Goal: Task Accomplishment & Management: Manage account settings

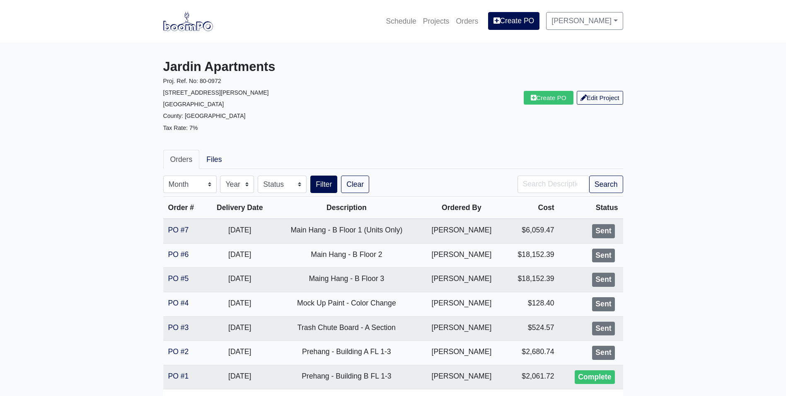
click at [177, 32] on link at bounding box center [188, 21] width 50 height 23
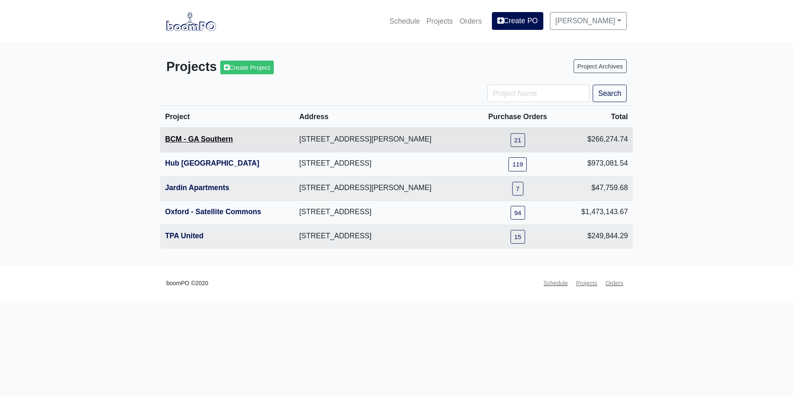
click at [219, 140] on link "BCM - GA Southern" at bounding box center [199, 139] width 68 height 8
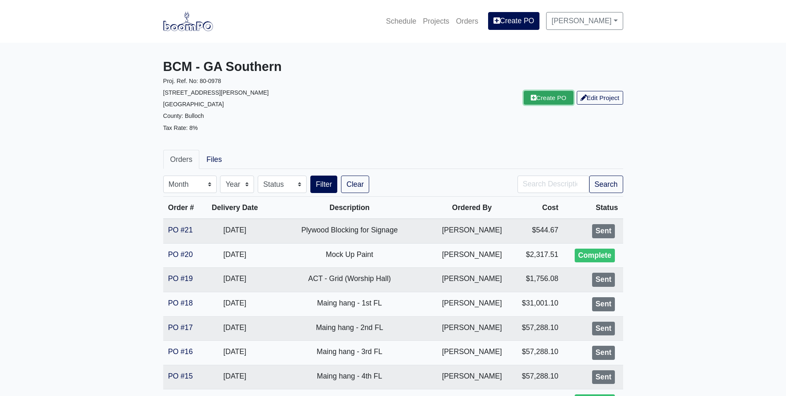
click at [546, 96] on link "Create PO" at bounding box center [549, 98] width 50 height 14
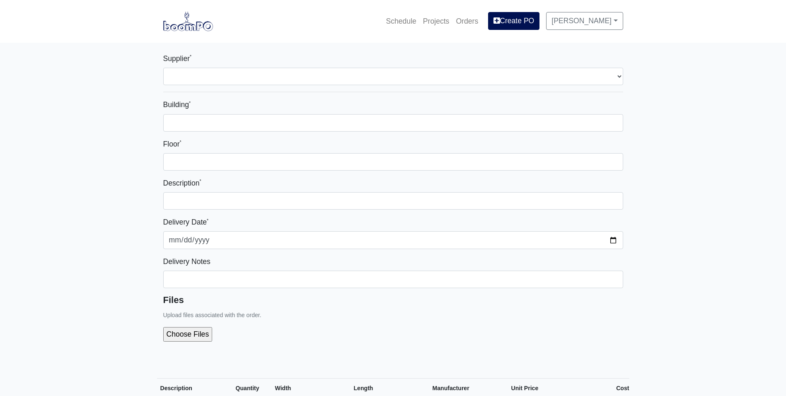
select select
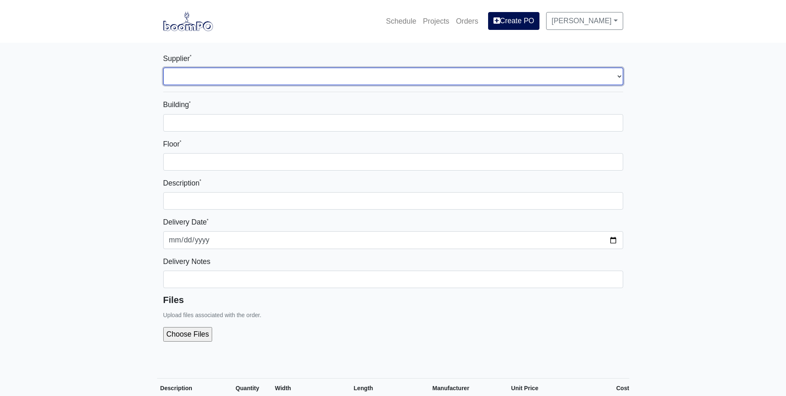
click at [394, 69] on select "Select one... Capitol Materials Coastal - Statesboro, GA Sherwin-Williams - Sta…" at bounding box center [393, 76] width 460 height 17
select select "873"
click at [163, 68] on select "Select one... Capitol Materials Coastal - Statesboro, GA Sherwin-Williams - Sta…" at bounding box center [393, 76] width 460 height 17
select select
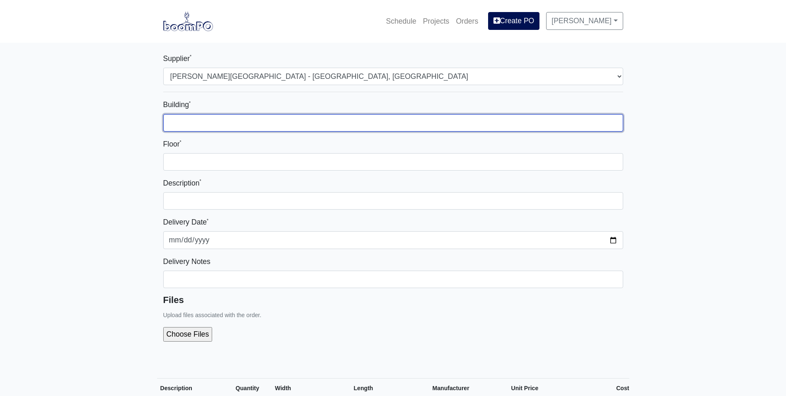
click at [302, 128] on input "Building *" at bounding box center [393, 122] width 460 height 17
type input "1"
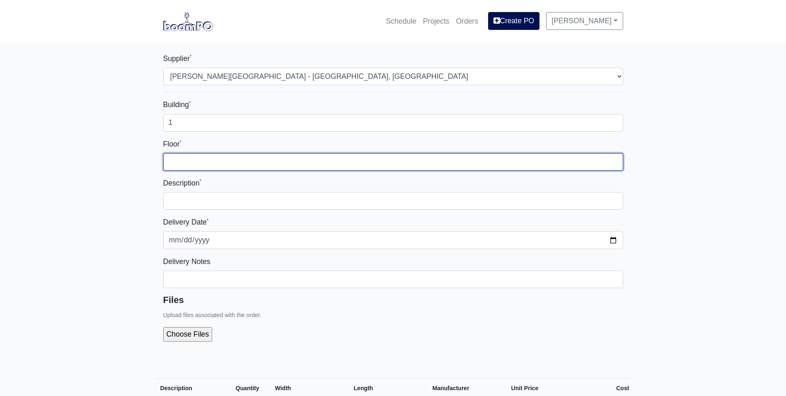
click at [388, 156] on input "Floor *" at bounding box center [393, 161] width 460 height 17
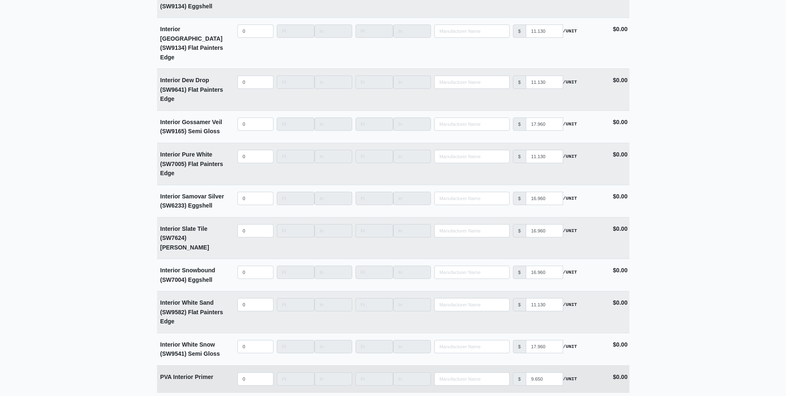
scroll to position [1949, 0]
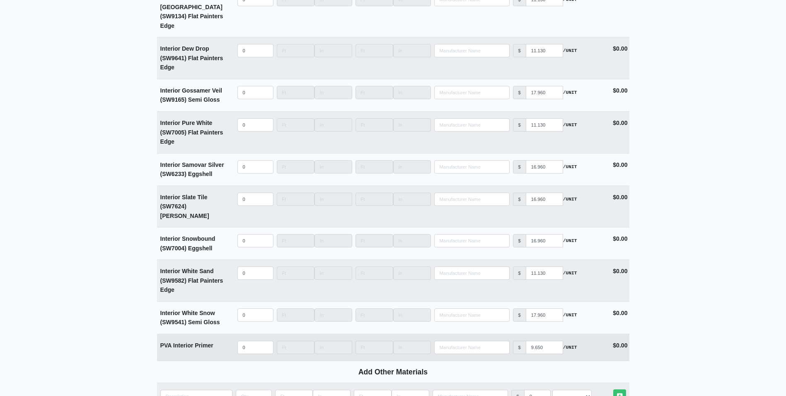
type input "4"
select select
click at [249, 340] on input "quantity" at bounding box center [256, 346] width 36 height 13
type input "0"
drag, startPoint x: 247, startPoint y: 308, endPoint x: 223, endPoint y: 313, distance: 25.0
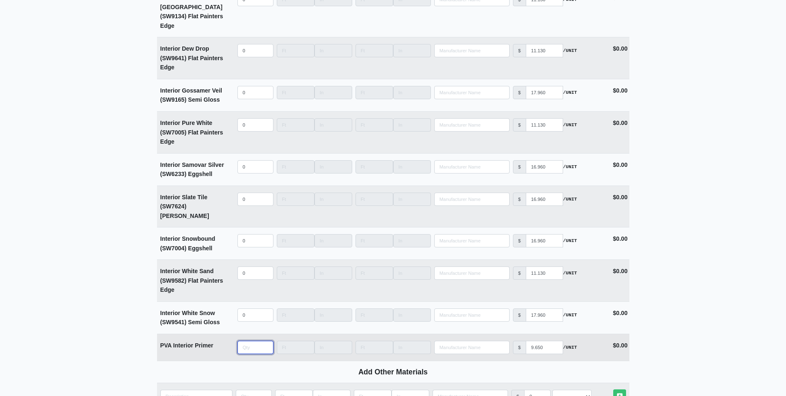
click at [223, 333] on tr "PVA Interior Primer Qty Width Length Manufacturer No Results Price $ 9.650 /UNI…" at bounding box center [393, 346] width 473 height 27
type input "2"
select select
type input "20"
select select
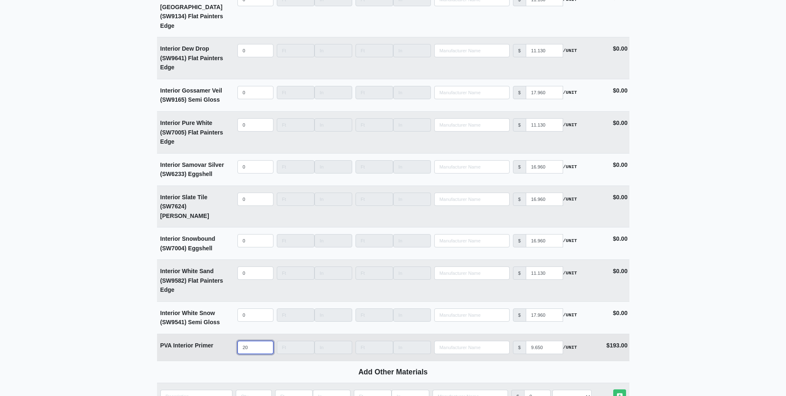
type input "200"
select select
drag, startPoint x: 253, startPoint y: 311, endPoint x: 246, endPoint y: 315, distance: 8.2
click at [246, 340] on input "200" at bounding box center [256, 346] width 36 height 13
type input "25"
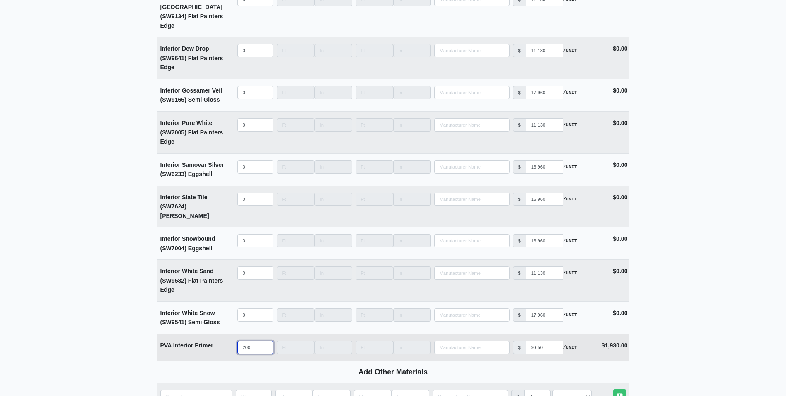
select select
type input "250"
select select
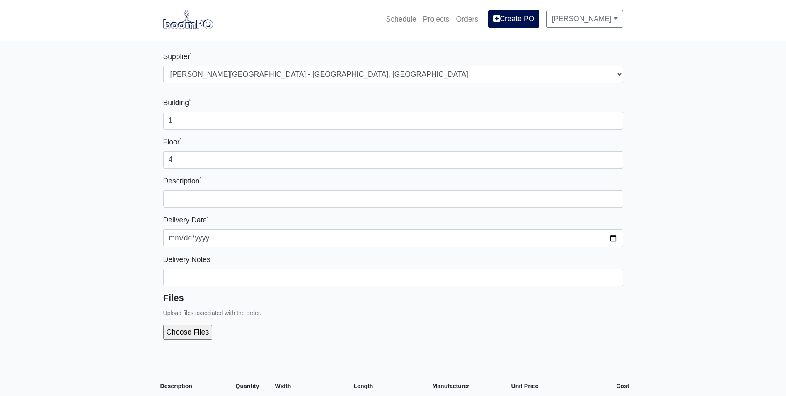
scroll to position [0, 0]
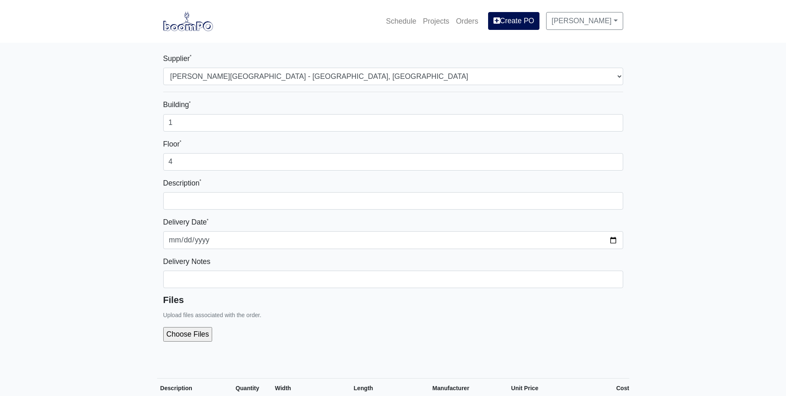
type input "250"
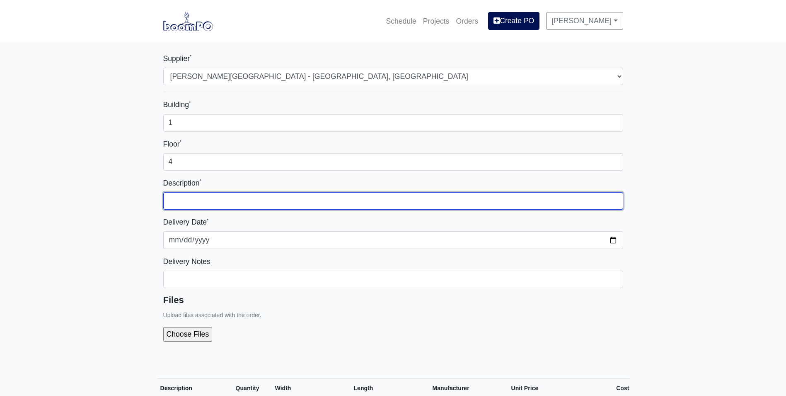
click at [200, 203] on input "text" at bounding box center [393, 200] width 460 height 17
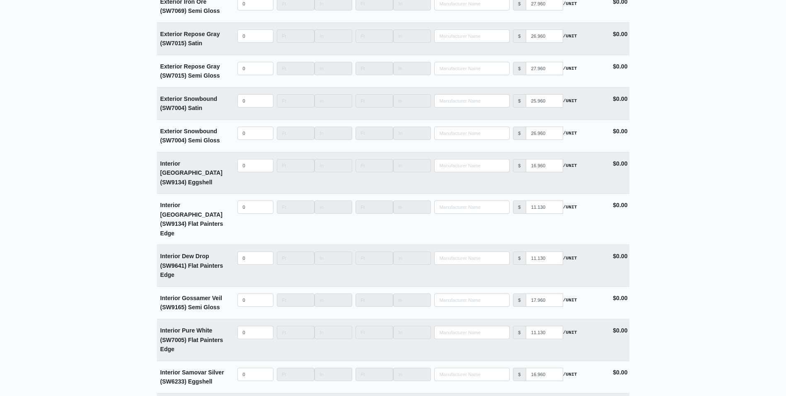
scroll to position [1990, 0]
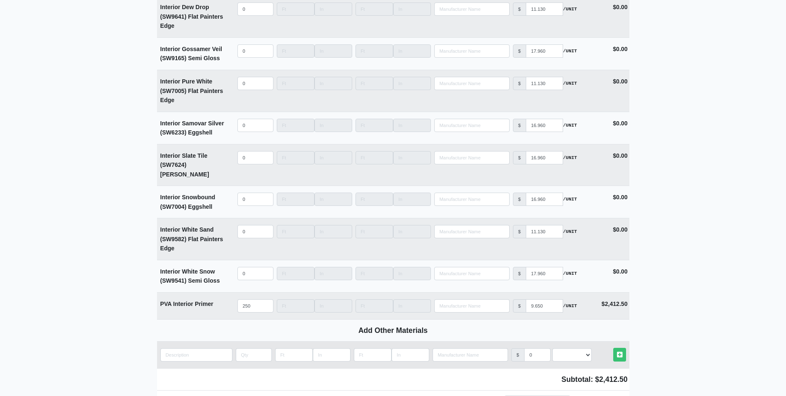
type input "4th FL - Interior Primer"
click at [204, 348] on input "quantity" at bounding box center [196, 354] width 72 height 13
type input "B"
select select
type input "Bo"
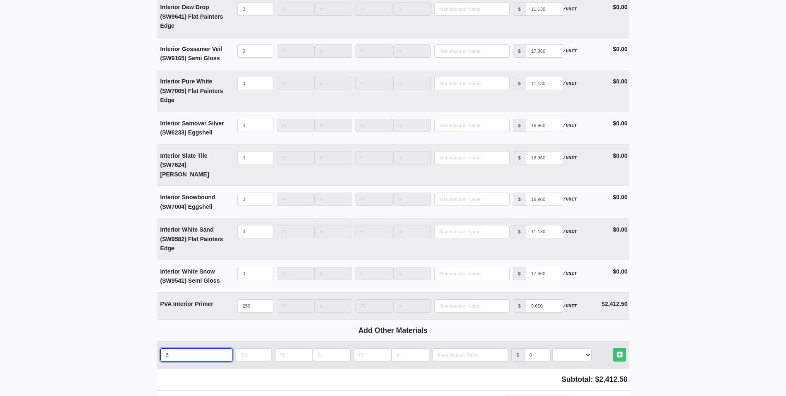
select select
type input "Box"
select select
type input "Box"
select select
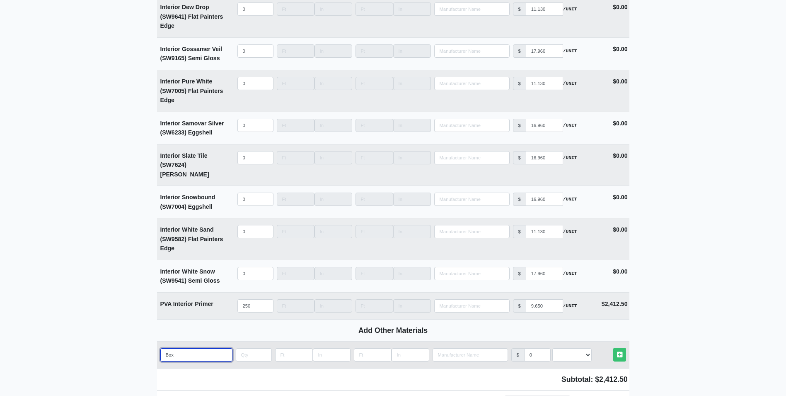
type input "Box o"
select select
type input "Box of"
select select
type input "Box of"
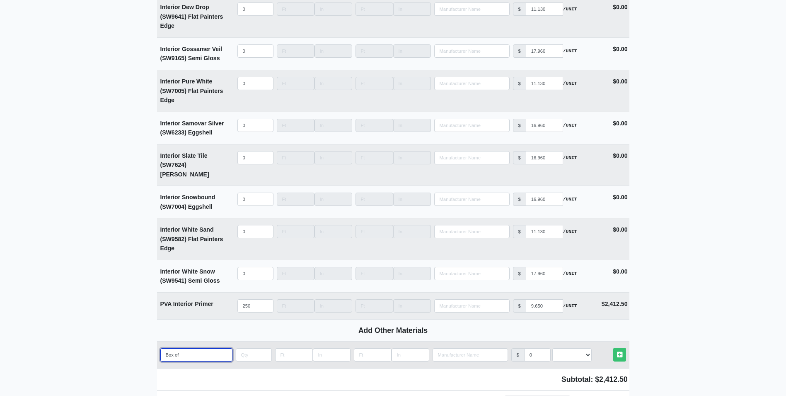
select select
type input "Box of w"
select select
type input "Box of wh"
select select
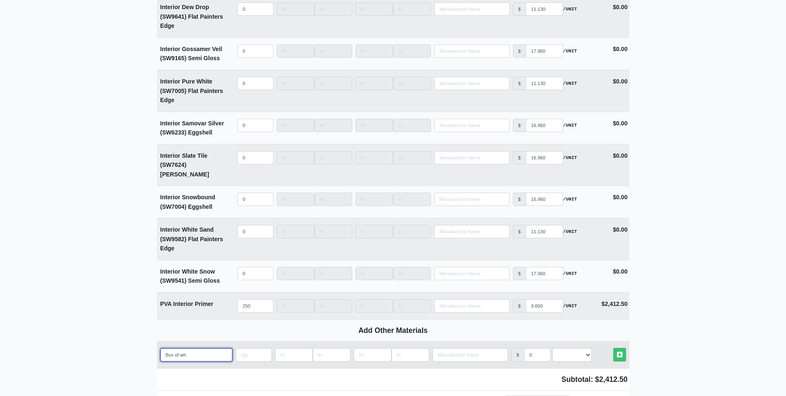
type input "Box of whi"
select select
type input "Box of whit"
select select
type input "Box of white"
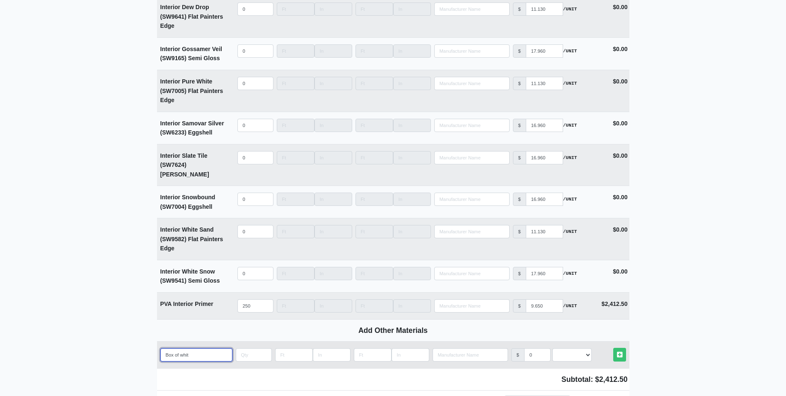
select select
type input "Box of white"
select select
type input "Box of white t"
select select
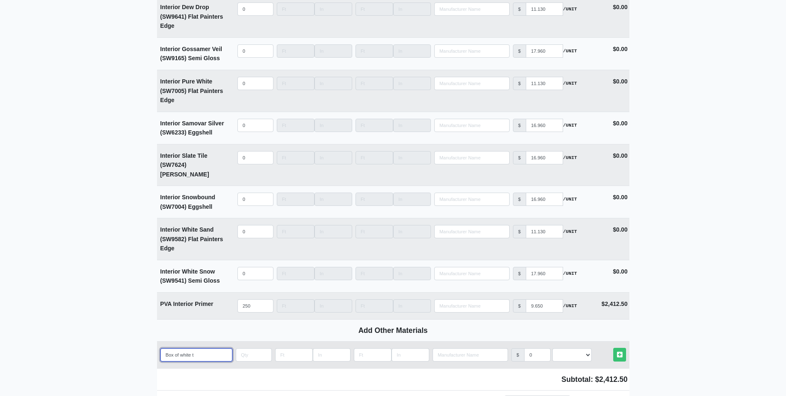
type input "Box of white ti"
select select
type input "Box of white t"
select select
type input "Box of white ta"
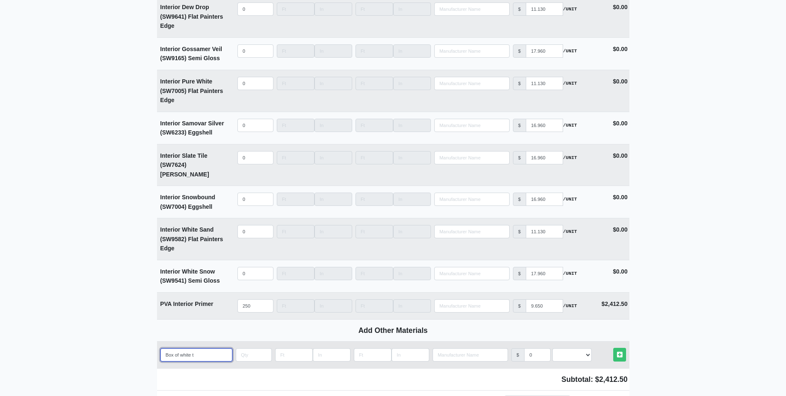
select select
type input "Box of white tap"
select select
type input "Box of white tape"
select select
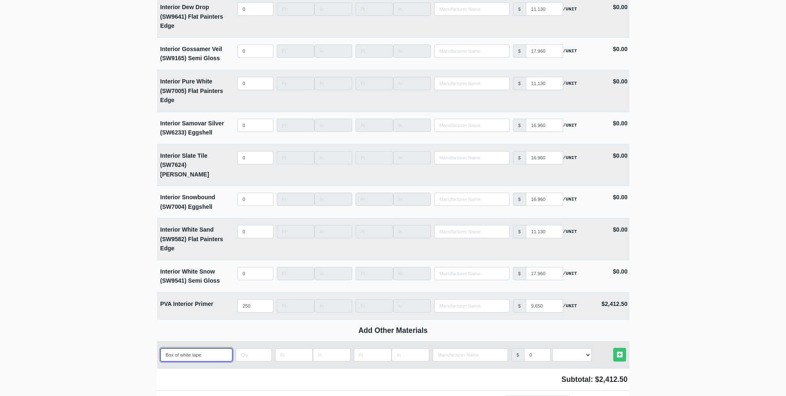
type input "Box of white tape"
select select
type input "Box of white tape 2"
select select
type input "Box of white tape 2'"
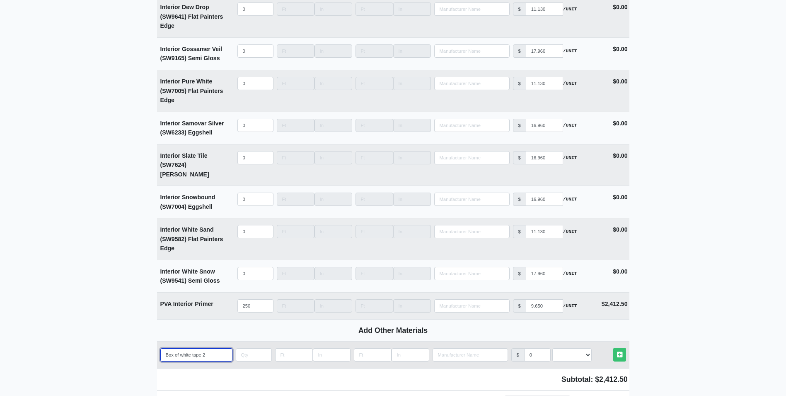
select select
type input "Box of white tape 2''"
select select
type input "Box of white tape 2''"
type input "3"
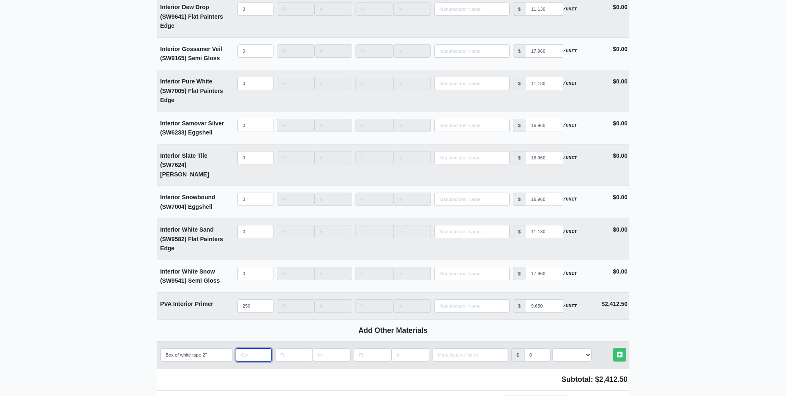
select select
type input "3"
select select
type input "30"
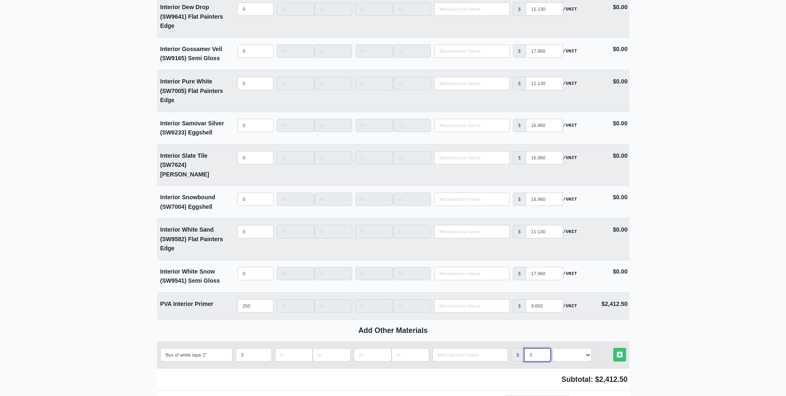
select select
type input "30"
select select "2"
click at [614, 347] on link "Other Materials" at bounding box center [620, 354] width 13 height 14
select select
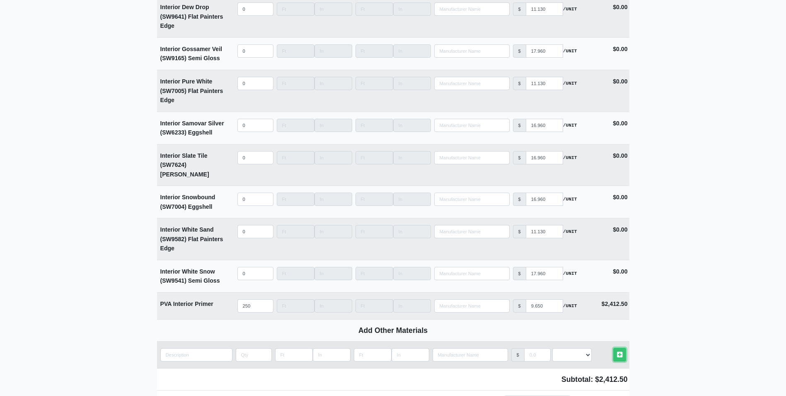
scroll to position [2039, 0]
click at [204, 347] on input "quantity" at bounding box center [196, 353] width 72 height 13
type input "B"
select select
type input "Bo"
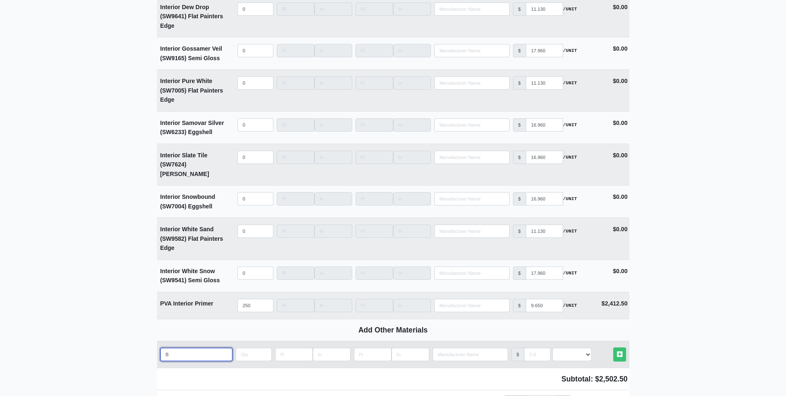
select select
type input "Box"
select select
type input "Box"
select select
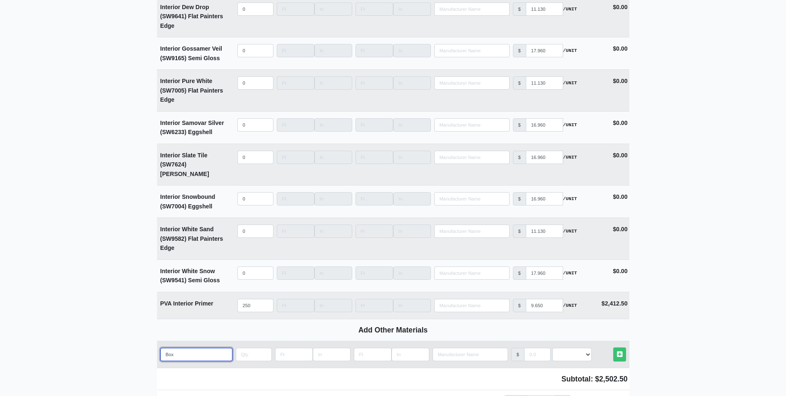
type input "Box o"
select select
type input "Box of"
select select
type input "Box of"
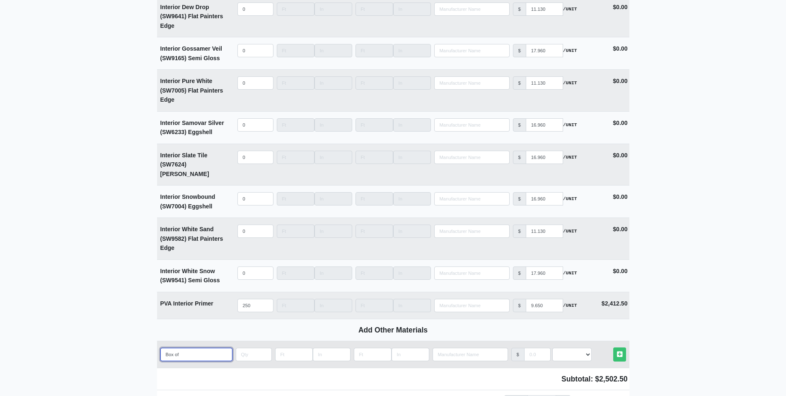
select select
type input "Box of b"
select select
type input "Box of bl"
select select
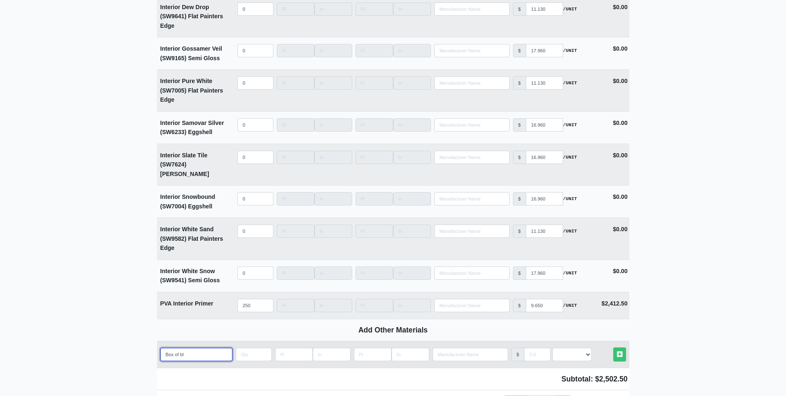
type input "Box of blu"
select select
type input "Box of blue"
select select
type input "Box of blue"
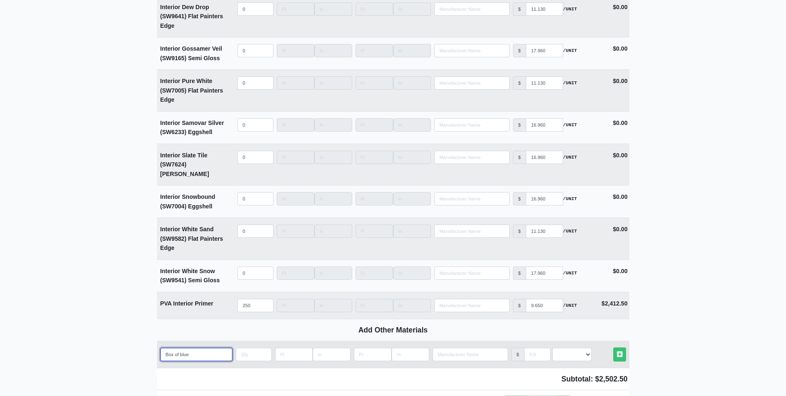
select select
type input "Box of blue t"
select select
type input "Box of blue ta"
select select
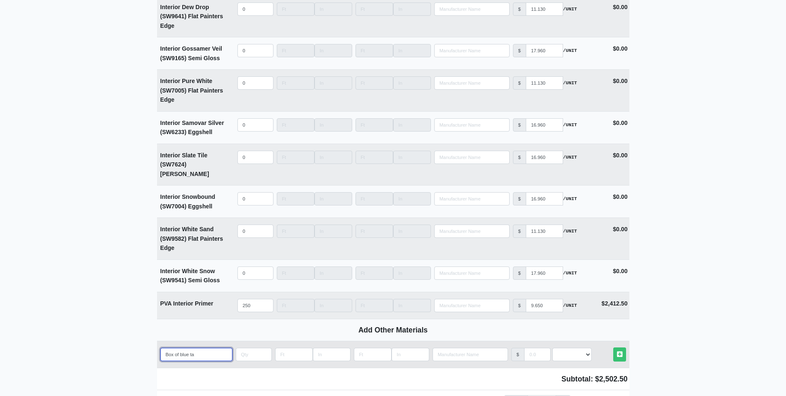
type input "Box of blue tap"
select select
type input "Box of blue tape"
select select
type input "Box of blue tape"
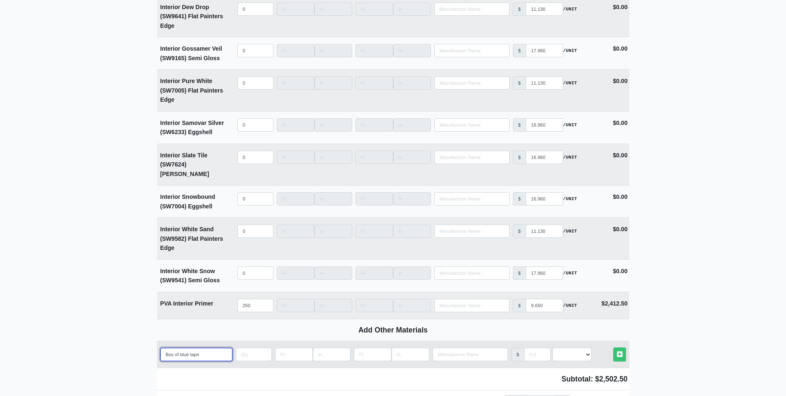
select select
type input "Box of blue tape 2"
select select
type input "Box of blue tape 2'"
select select
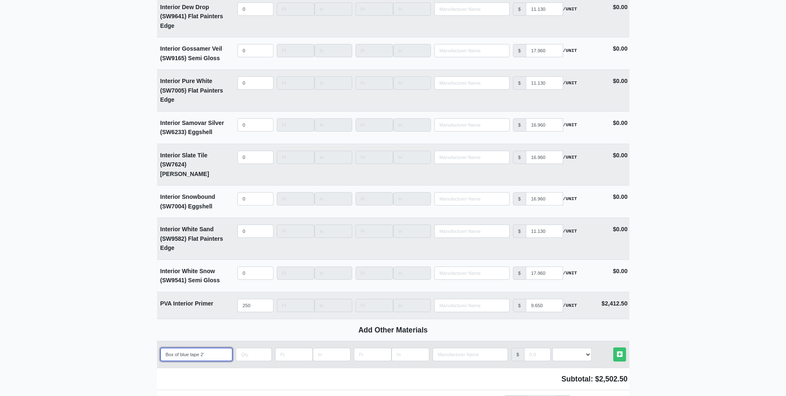
type input "Box of blue tape 2''"
select select
type input "Box of blue tape 2''"
type input "3"
select select
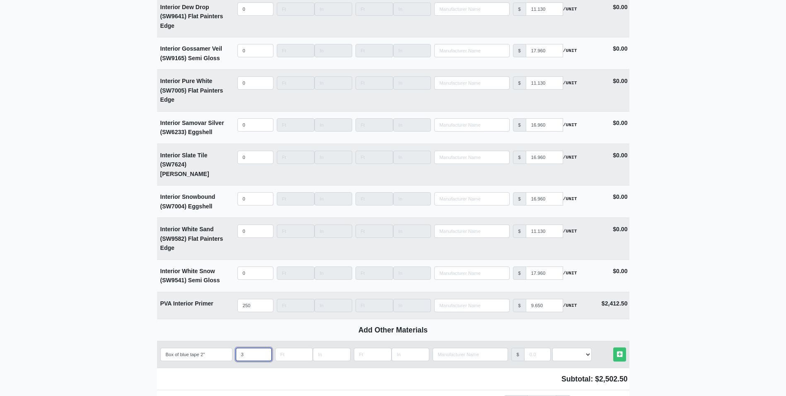
type input "3"
select select
type input "30"
select select
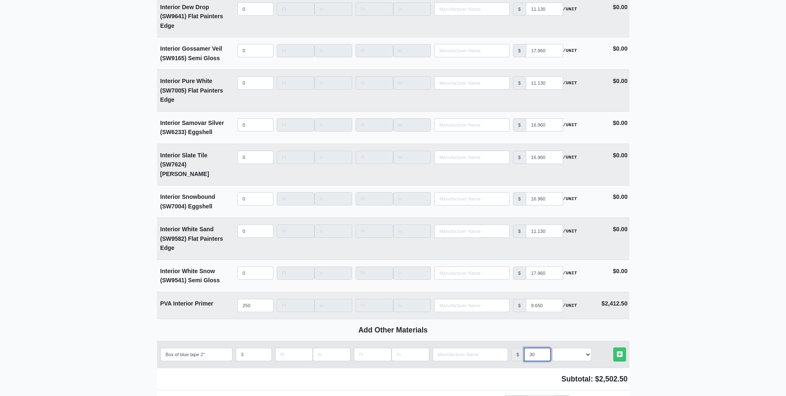
type input "30"
select select "2"
click at [614, 347] on link "Other Materials" at bounding box center [620, 354] width 13 height 14
select select
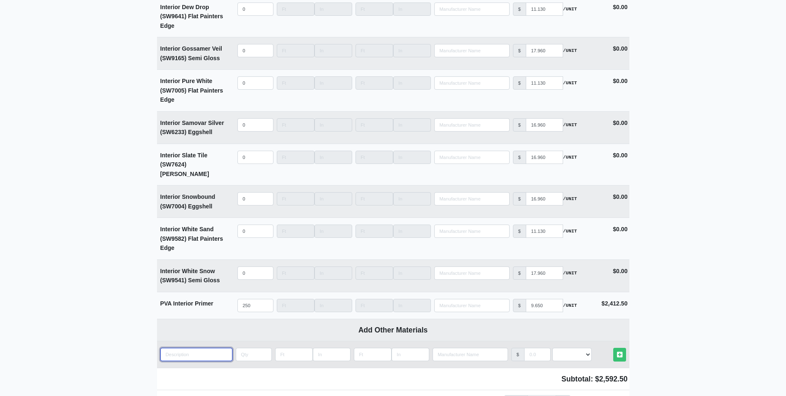
click at [204, 347] on input "quantity" at bounding box center [196, 353] width 72 height 13
type input "B"
select select
type input "Ba"
select select
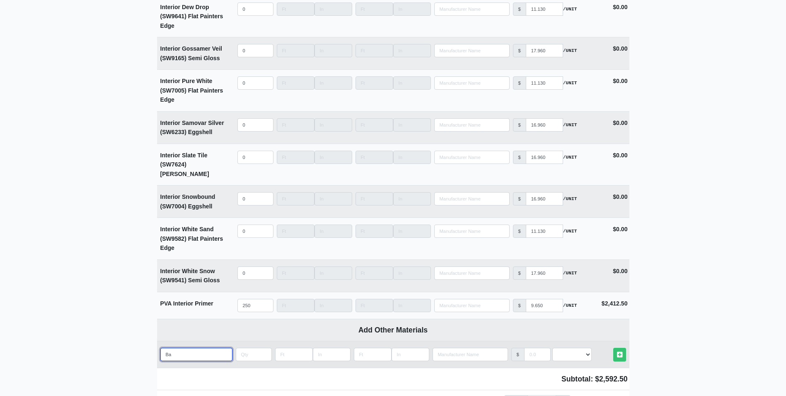
type input "Bag"
select select
type input "Bag"
select select
type input "Bag o"
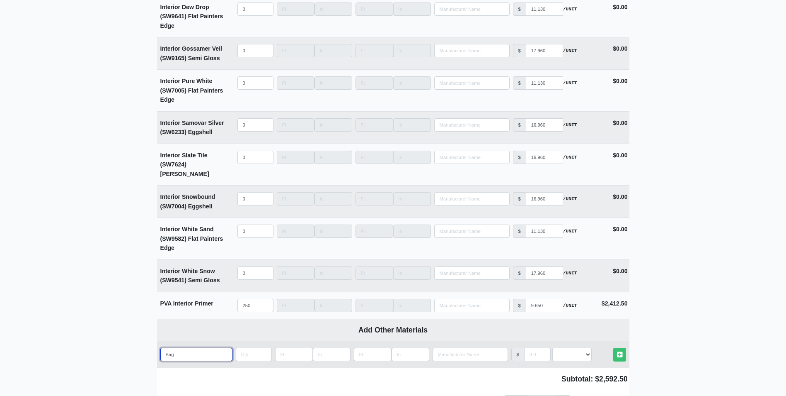
select select
type input "Bag of"
select select
type input "Bag of"
select select
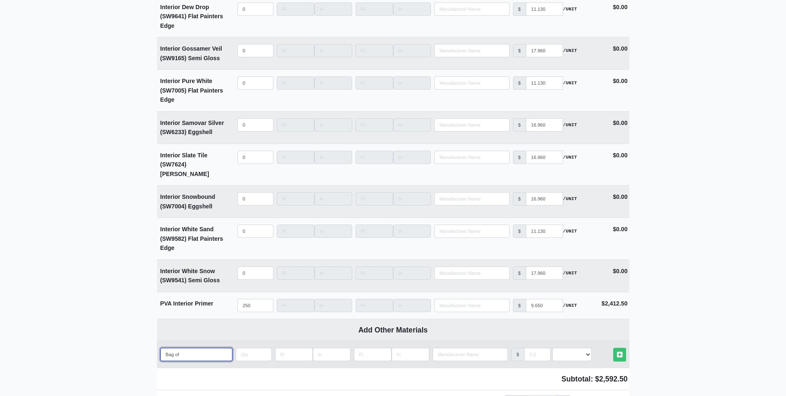
type input "Bag of r"
select select
type input "Bag of ra"
select select
type input "Bag of rag"
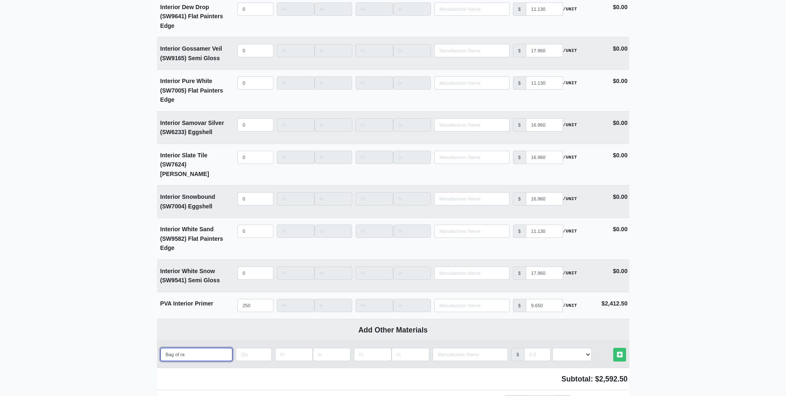
select select
type input "Bag of rags"
select select
type input "Bag of rags"
select select
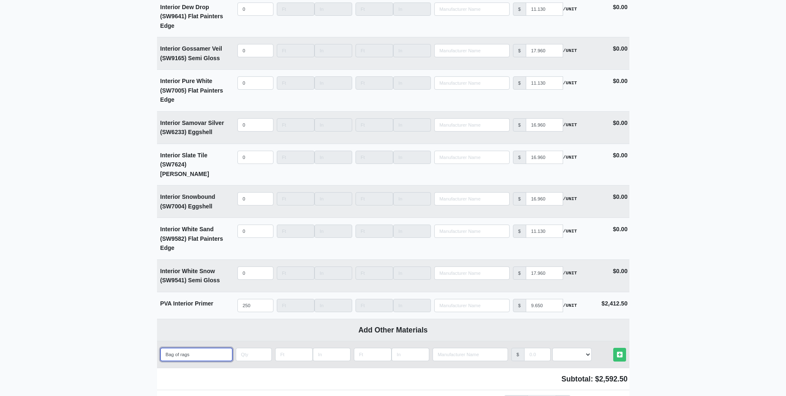
type input "Bag of rags"
type input "2"
select select
type input "2"
type input "3"
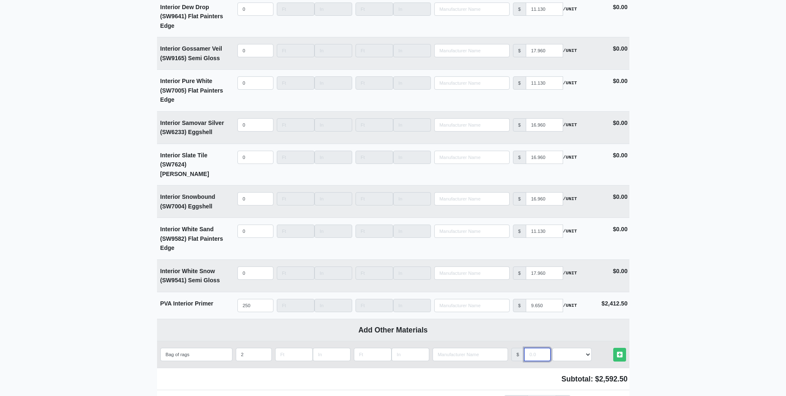
select select
type input "30"
select select
type input "30"
select select "2"
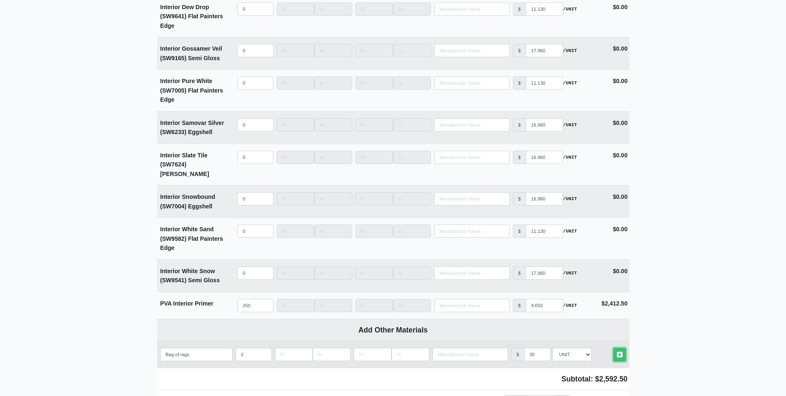
click at [614, 347] on link "Other Materials" at bounding box center [620, 354] width 13 height 14
select select
type input "2"
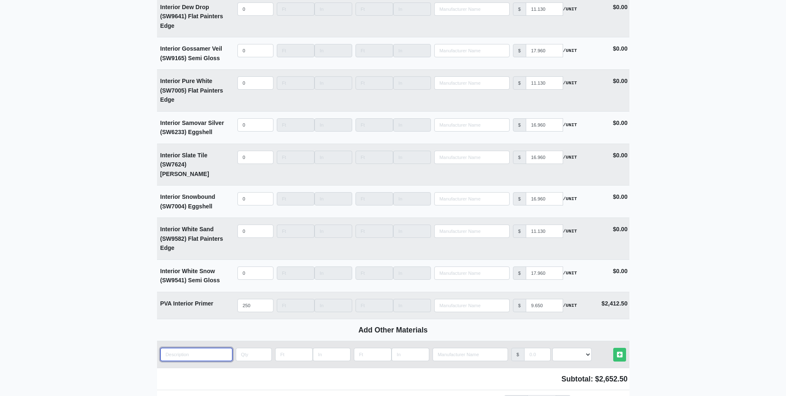
click at [204, 347] on input "quantity" at bounding box center [196, 353] width 72 height 13
type input "P"
select select
type input "Pa"
select select
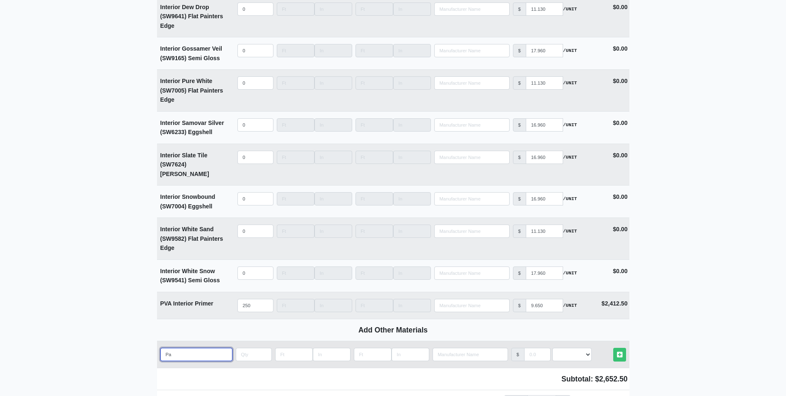
type input "Pai"
select select
type input "Pain"
select select
type input "Paint"
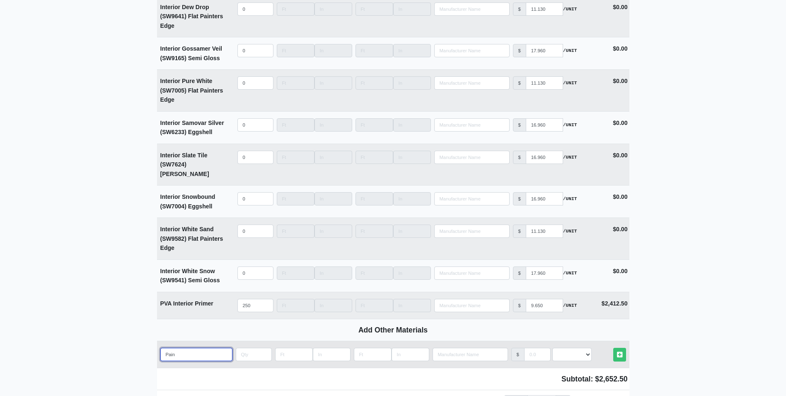
select select
type input "Painte"
select select
type input "Painter"
select select
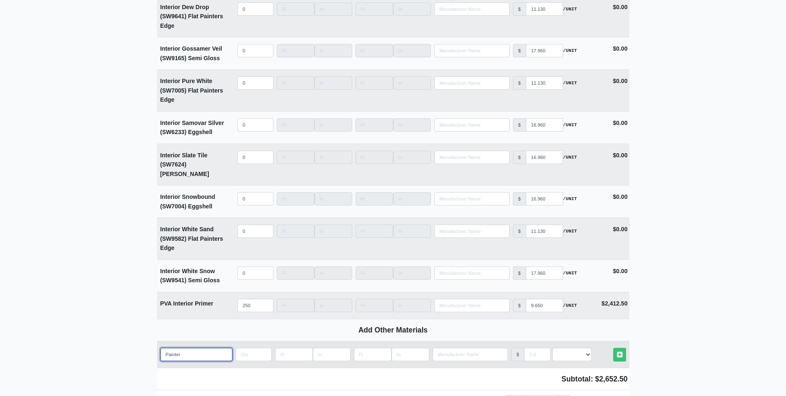
type input "Painters"
select select
type input "Painters"
select select
type input "Painters P"
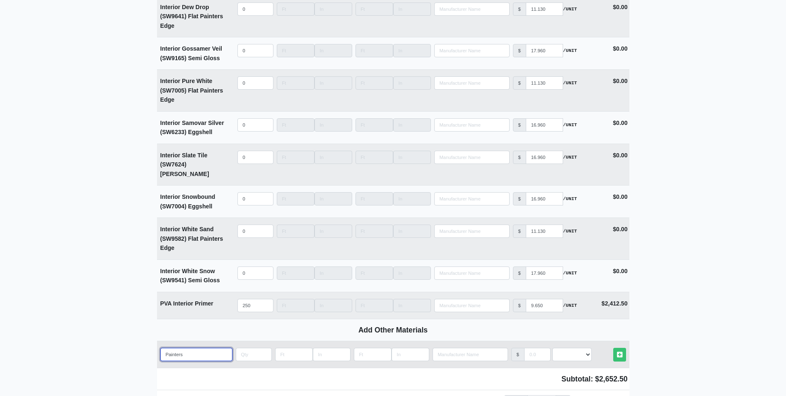
select select
type input "Painters Pl"
select select
type input "Painters Pla"
select select
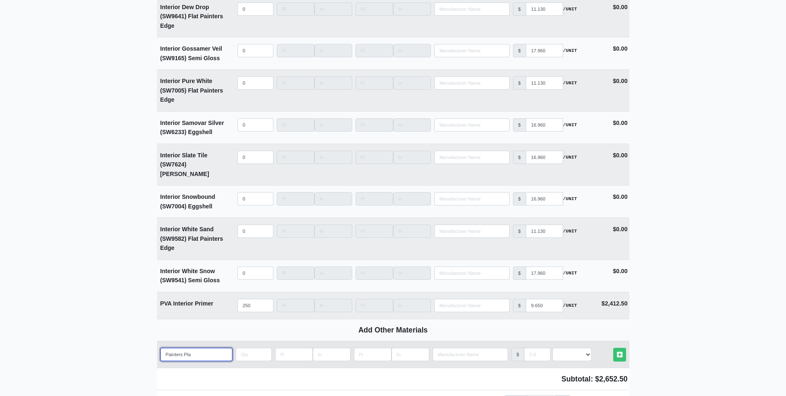
type input "Painters Plas"
select select
click at [614, 347] on link "Other Materials" at bounding box center [620, 354] width 13 height 14
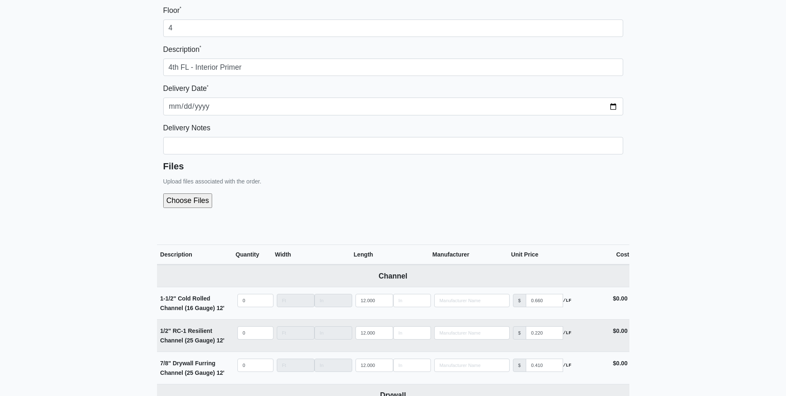
scroll to position [5, 0]
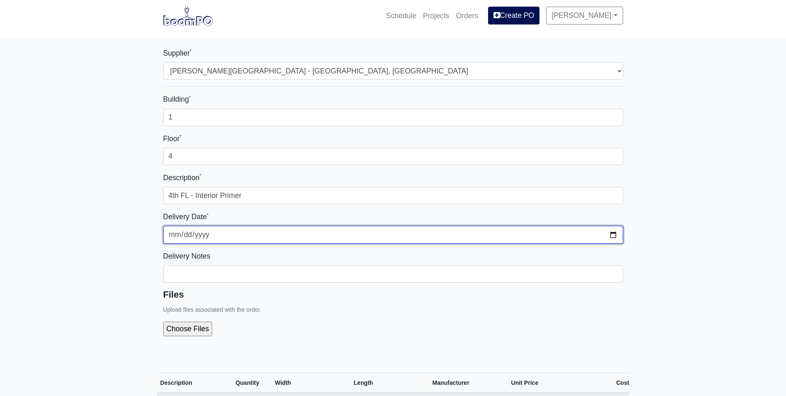
click at [614, 233] on input "2025-09-03" at bounding box center [393, 234] width 460 height 17
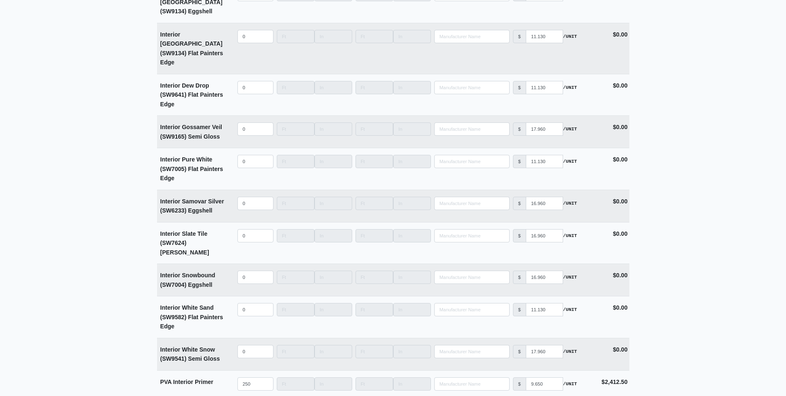
scroll to position [2203, 0]
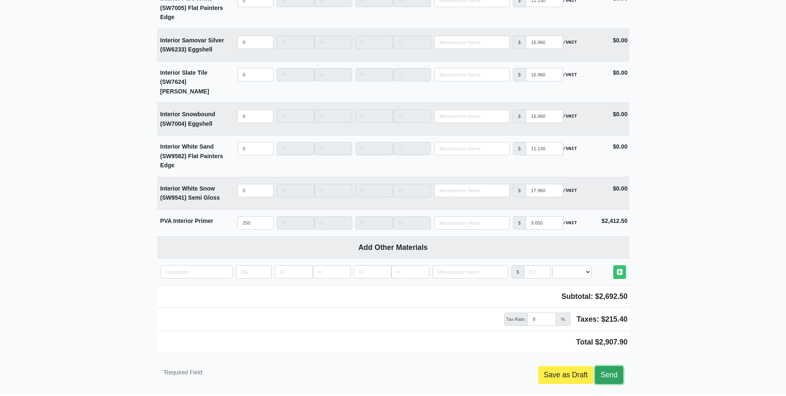
click at [621, 366] on link "Send" at bounding box center [609, 374] width 28 height 17
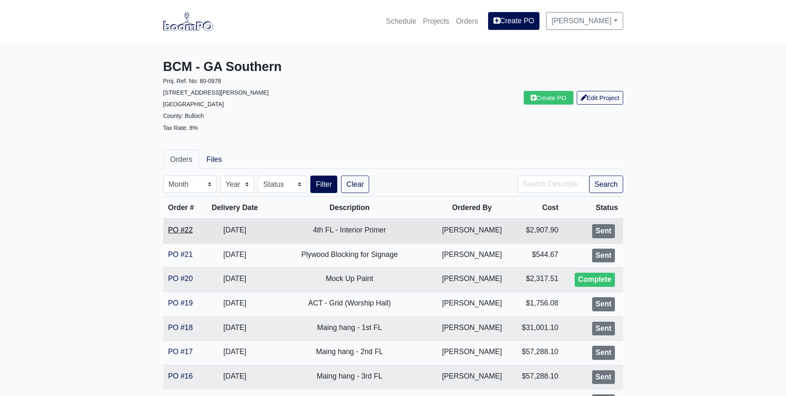
click at [178, 228] on link "PO #22" at bounding box center [180, 230] width 25 height 8
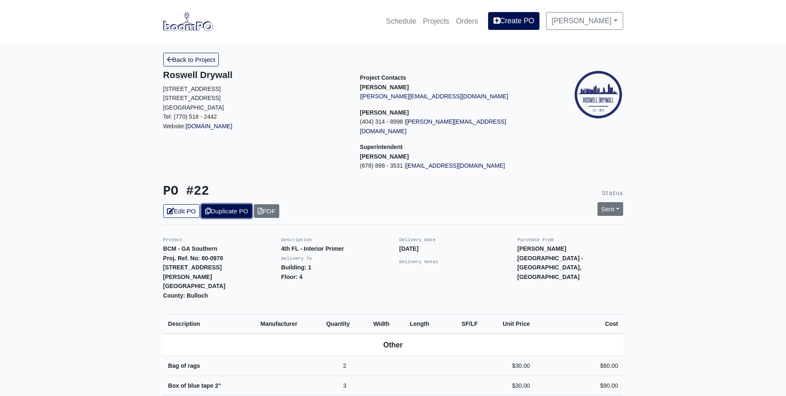
click at [217, 204] on link "Duplicate PO" at bounding box center [226, 211] width 51 height 14
click at [193, 194] on div "PO #23 Edit PO Duplicate PO PDF" at bounding box center [275, 201] width 236 height 34
click at [192, 204] on link "Edit PO" at bounding box center [181, 211] width 36 height 14
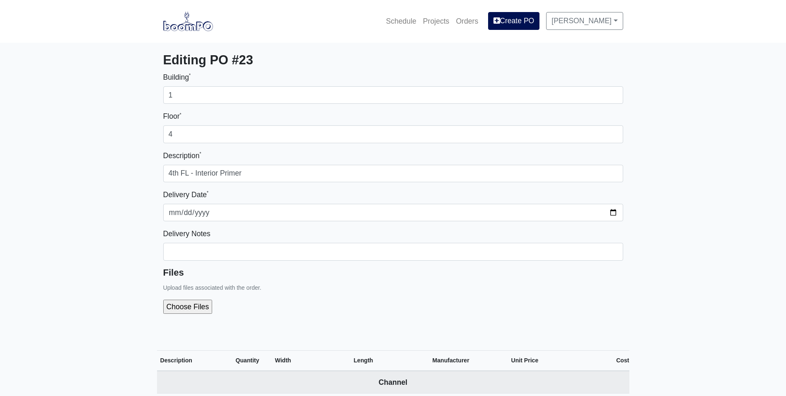
select select
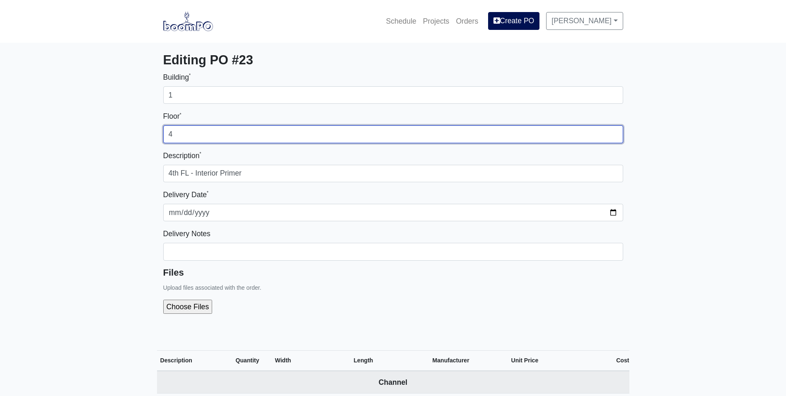
drag, startPoint x: 185, startPoint y: 137, endPoint x: 127, endPoint y: 137, distance: 58.0
type input "3"
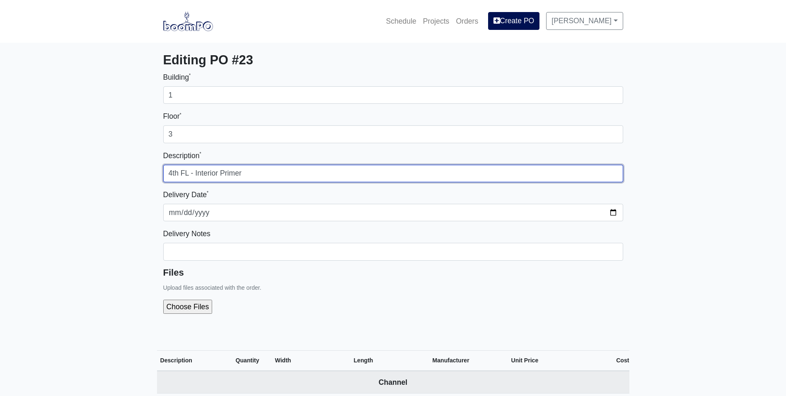
drag, startPoint x: 166, startPoint y: 175, endPoint x: 160, endPoint y: 176, distance: 5.9
click at [160, 176] on div "Building * 1 Floor * 3 Description * 4th FL - Interior Primer Delivery Date * 2…" at bounding box center [393, 198] width 473 height 255
type input "3rd FL - Interior Primer"
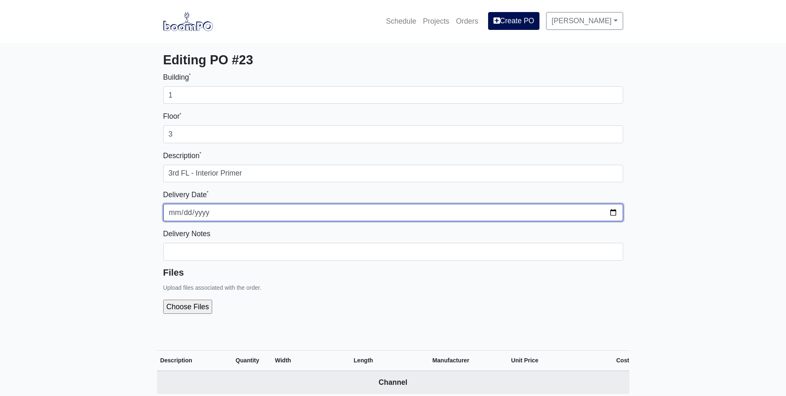
click at [618, 207] on input "2025-09-18" at bounding box center [393, 212] width 460 height 17
click at [615, 210] on input "2025-09-18" at bounding box center [393, 212] width 460 height 17
type input "2025-09-23"
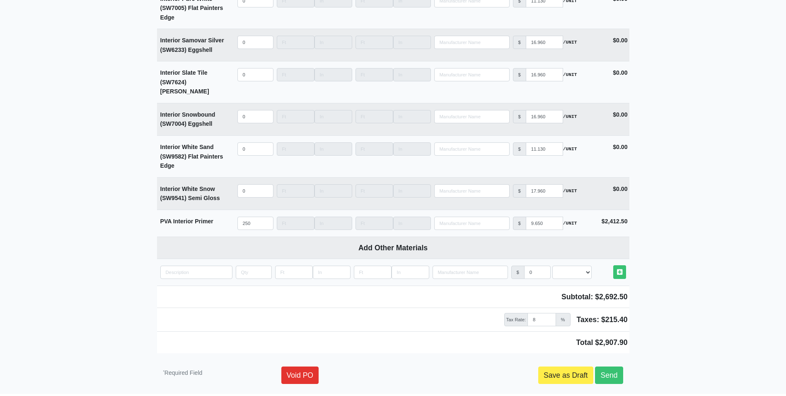
scroll to position [2175, 0]
click at [608, 366] on link "Send" at bounding box center [609, 374] width 28 height 17
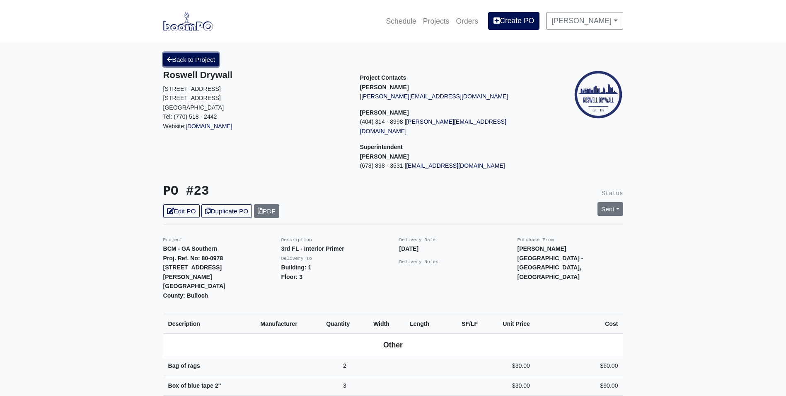
click at [197, 64] on link "Back to Project" at bounding box center [191, 60] width 56 height 14
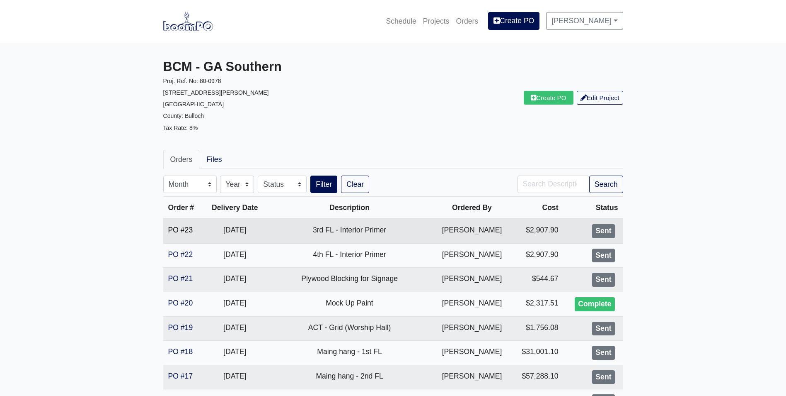
click at [169, 229] on link "PO #23" at bounding box center [180, 230] width 25 height 8
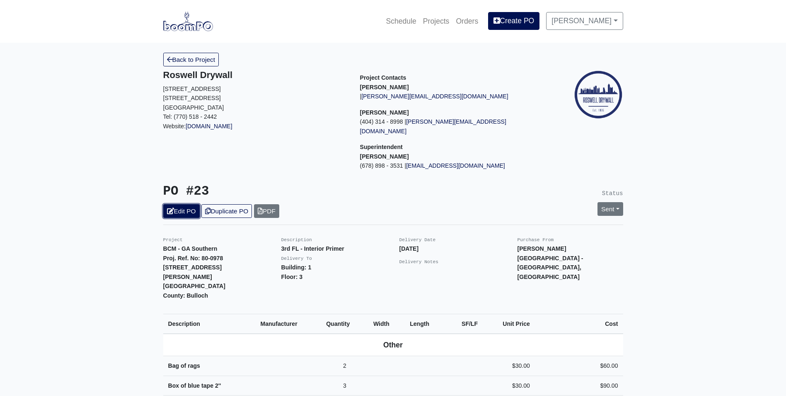
click at [170, 208] on icon at bounding box center [170, 211] width 7 height 6
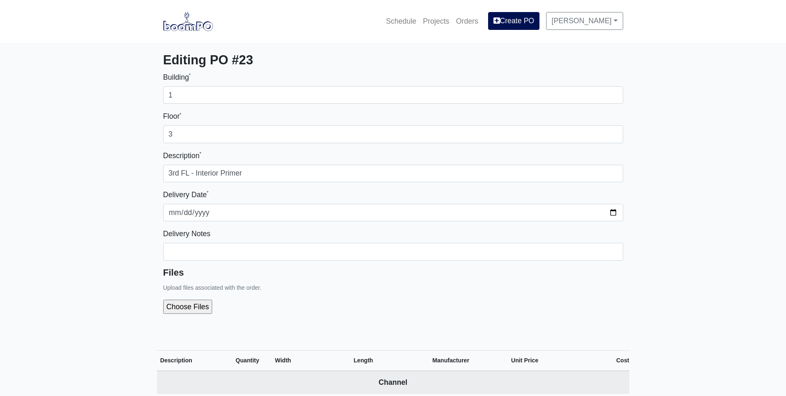
select select
click at [201, 32] on link at bounding box center [188, 21] width 50 height 23
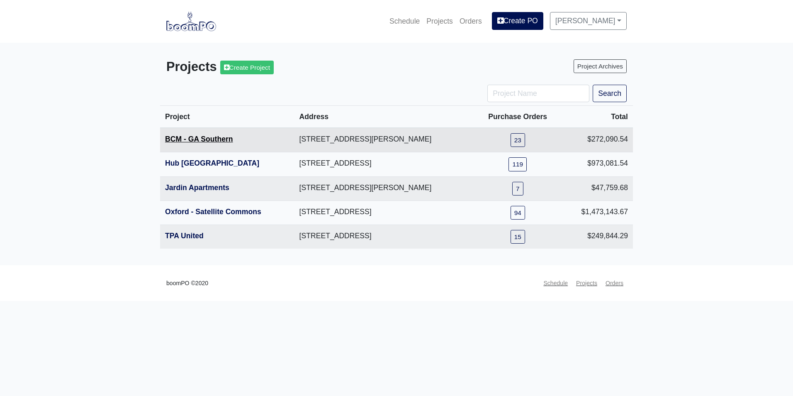
click at [197, 135] on link "BCM - GA Southern" at bounding box center [199, 139] width 68 height 8
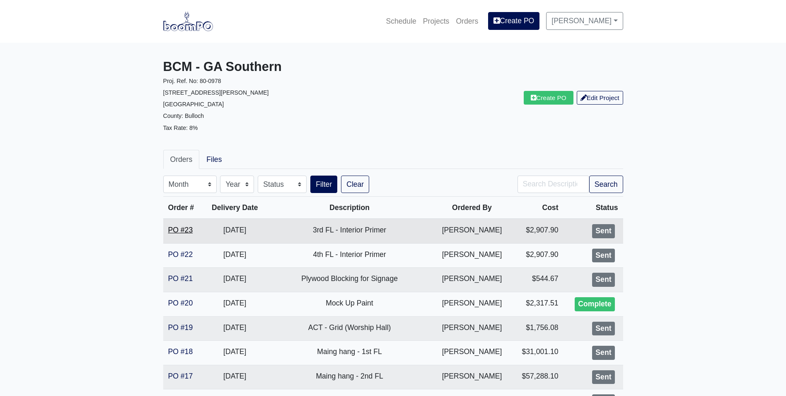
click at [177, 230] on link "PO #23" at bounding box center [180, 230] width 25 height 8
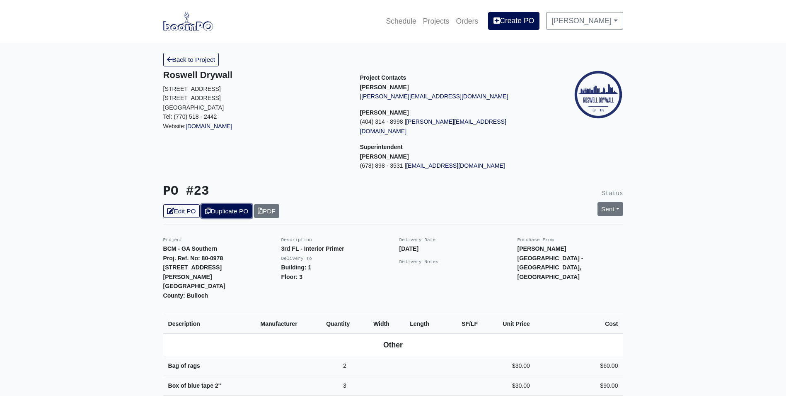
click at [224, 204] on link "Duplicate PO" at bounding box center [226, 211] width 51 height 14
click at [188, 204] on link "Edit PO" at bounding box center [181, 211] width 36 height 14
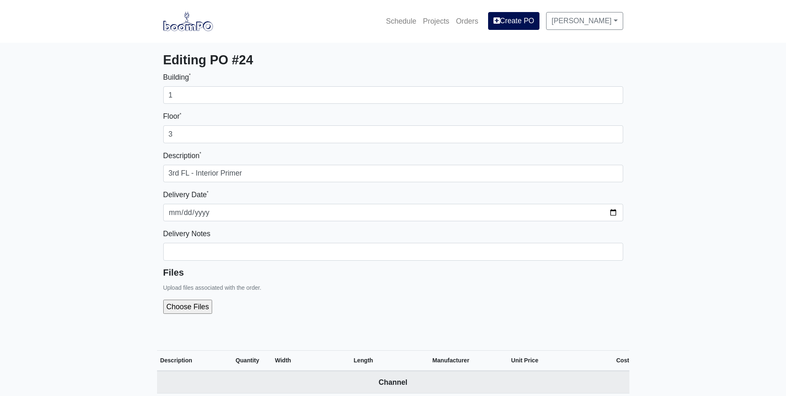
select select
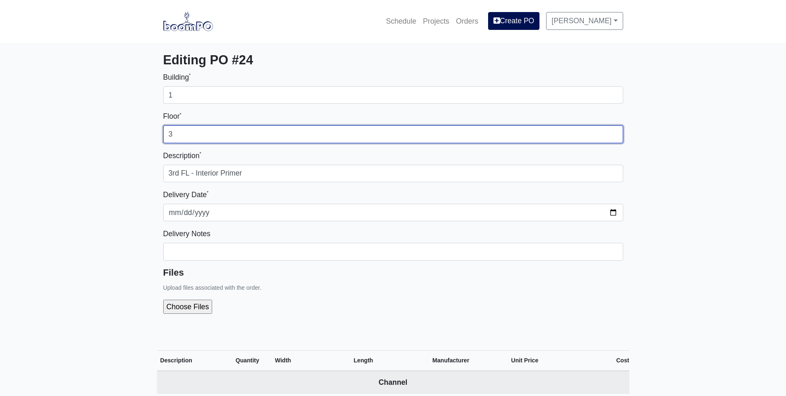
drag, startPoint x: 180, startPoint y: 129, endPoint x: 165, endPoint y: 133, distance: 16.0
click at [165, 133] on input "3" at bounding box center [393, 133] width 460 height 17
type input "2"
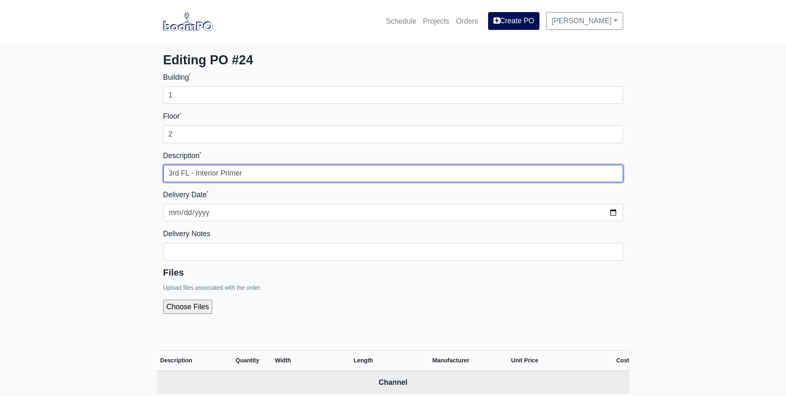
click at [175, 173] on input "3rd FL - Interior Primer" at bounding box center [393, 173] width 460 height 17
type input "2nd FL - Interior Primer"
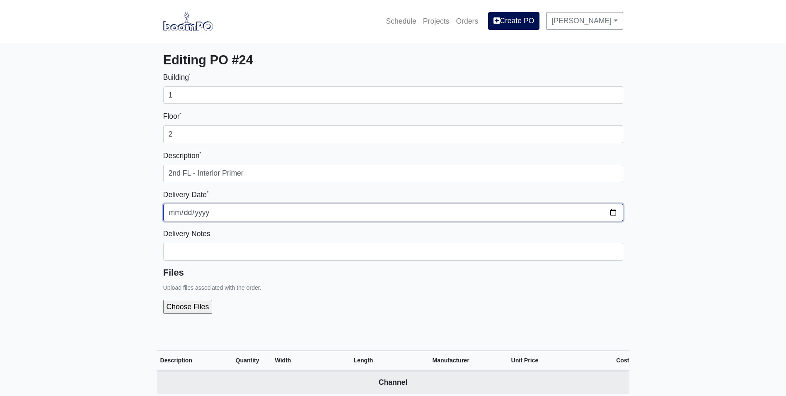
click at [611, 211] on input "2025-09-23" at bounding box center [393, 212] width 460 height 17
type input "2025-09-29"
click at [612, 214] on input "2025-09-29" at bounding box center [393, 212] width 460 height 17
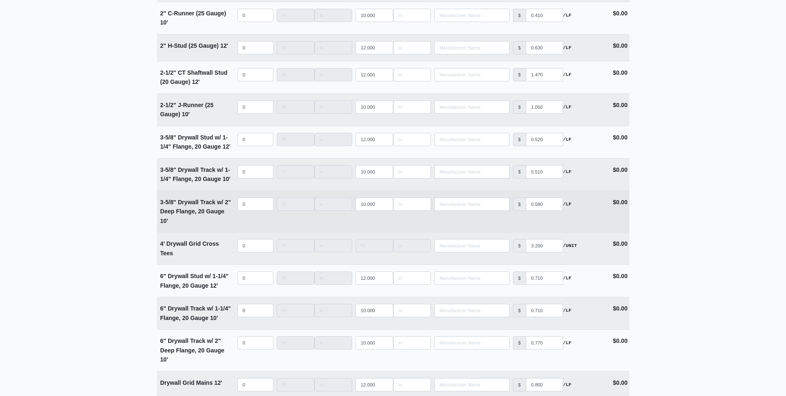
scroll to position [2175, 0]
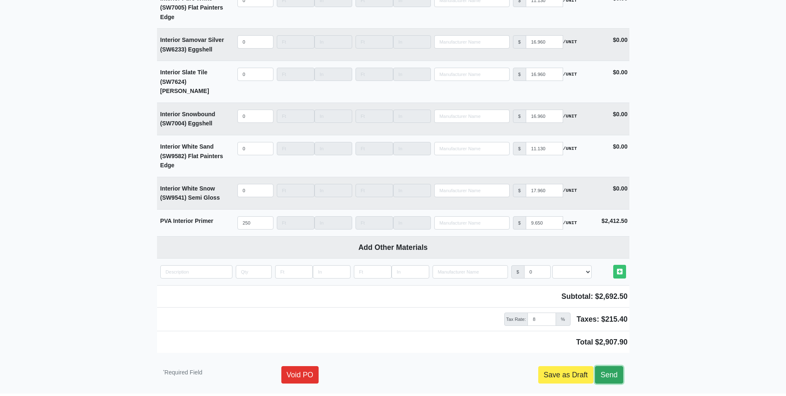
click at [604, 366] on link "Send" at bounding box center [609, 374] width 28 height 17
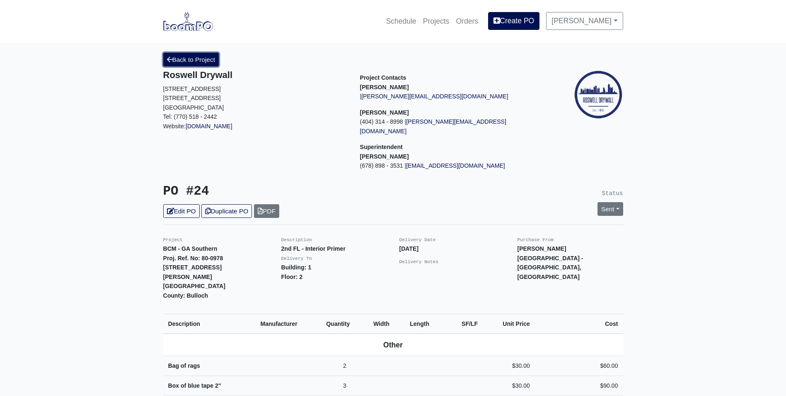
click at [192, 61] on link "Back to Project" at bounding box center [191, 60] width 56 height 14
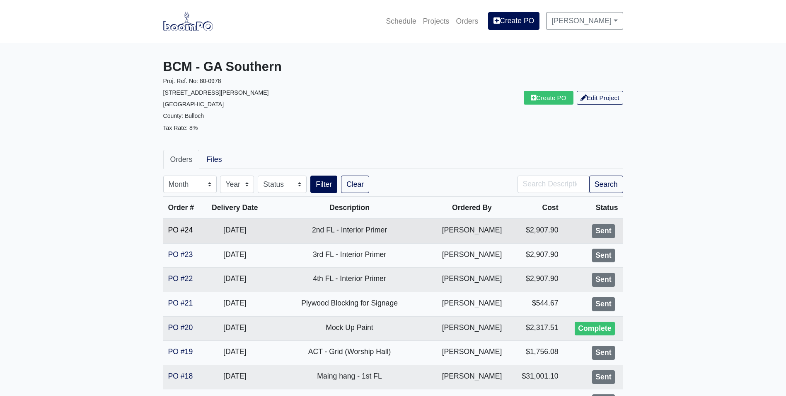
click at [176, 226] on link "PO #24" at bounding box center [180, 230] width 25 height 8
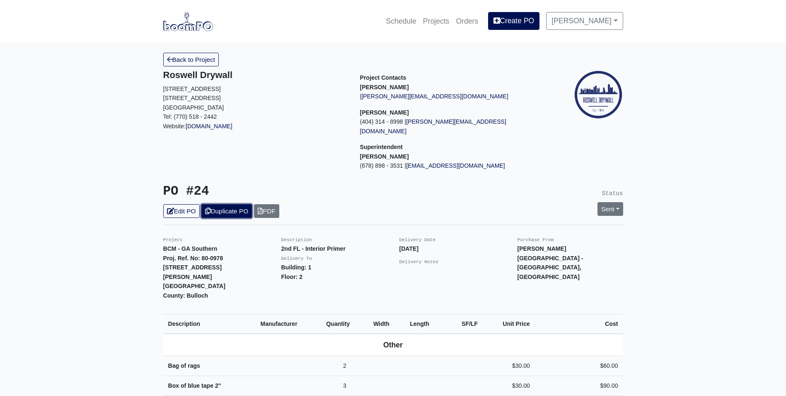
click at [231, 204] on link "Duplicate PO" at bounding box center [226, 211] width 51 height 14
click at [187, 204] on link "Edit PO" at bounding box center [181, 211] width 36 height 14
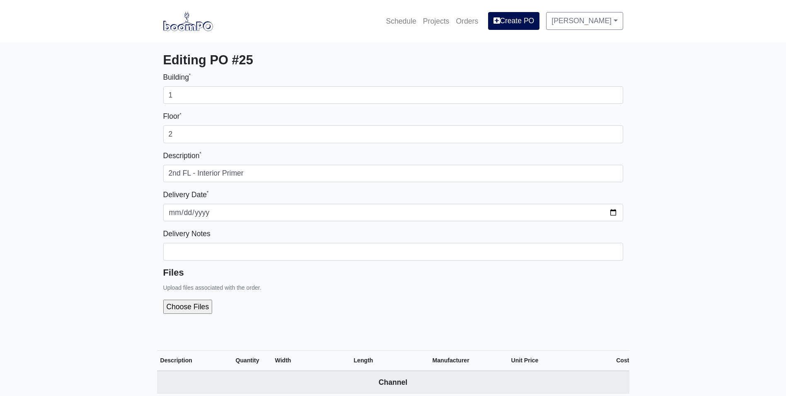
select select
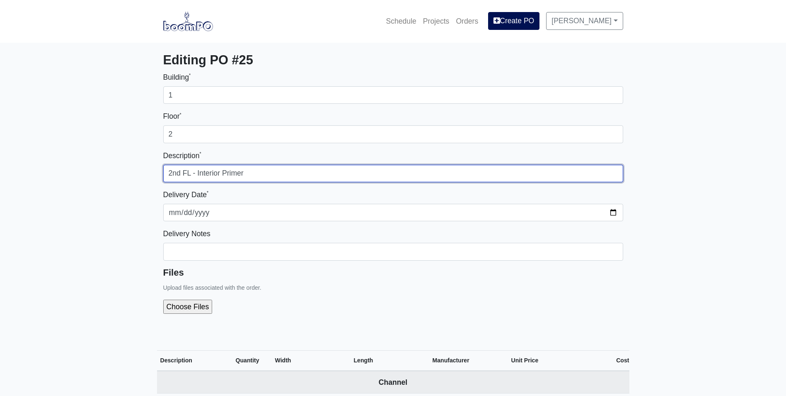
drag, startPoint x: 180, startPoint y: 172, endPoint x: 148, endPoint y: 173, distance: 32.8
click at [247, 172] on input "1st FL - Interior Primer" at bounding box center [393, 173] width 460 height 17
click at [262, 173] on input "1st FL - Interior Primer (Units)" at bounding box center [393, 173] width 460 height 17
type input "1st FL - Interior Primer (Units Only)"
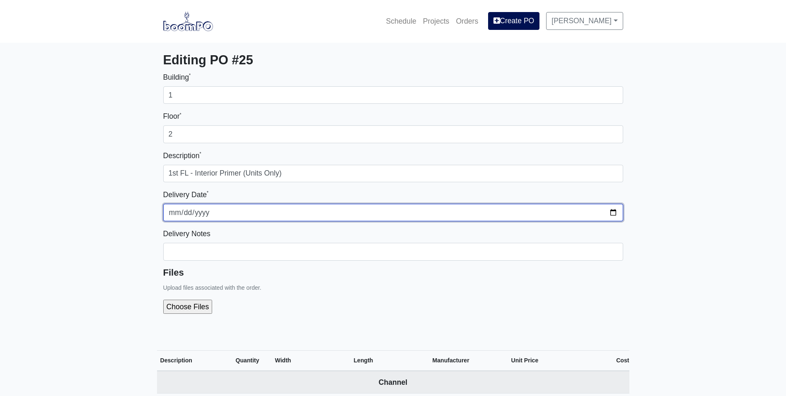
click at [614, 213] on input "2025-09-29" at bounding box center [393, 212] width 460 height 17
type input "2025-10-02"
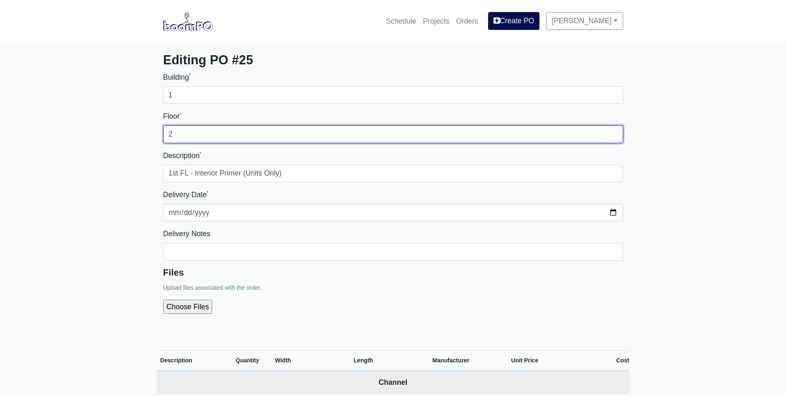
type input "1"
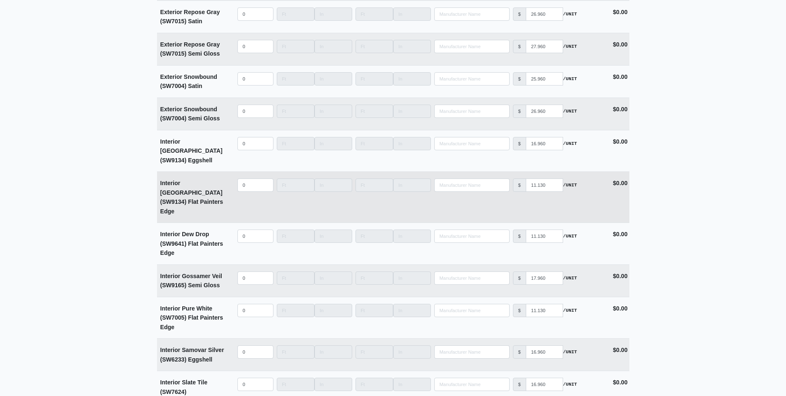
scroll to position [2156, 0]
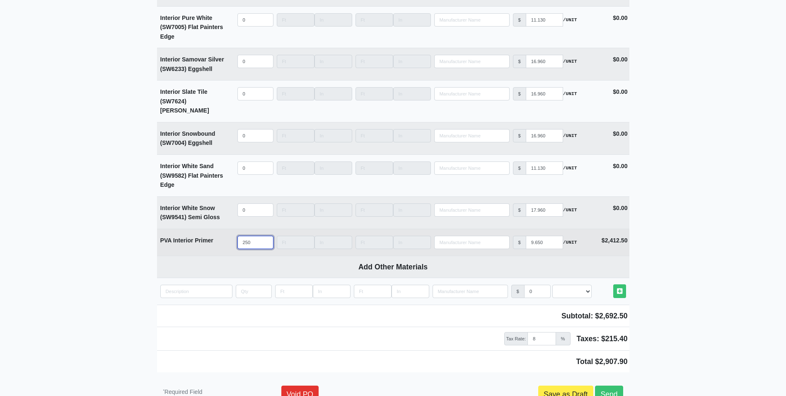
drag, startPoint x: 255, startPoint y: 206, endPoint x: 223, endPoint y: 210, distance: 32.1
click at [223, 228] on tr "PVA Interior Primer Qty 250 Width Length Manufacturer No Results Price $ 9.650 …" at bounding box center [393, 241] width 473 height 27
click at [256, 235] on input "250" at bounding box center [256, 241] width 36 height 13
drag, startPoint x: 256, startPoint y: 210, endPoint x: 234, endPoint y: 215, distance: 22.1
click at [234, 228] on tr "PVA Interior Primer Qty 250 Width Length Manufacturer No Results Price $ 9.650 …" at bounding box center [393, 241] width 473 height 27
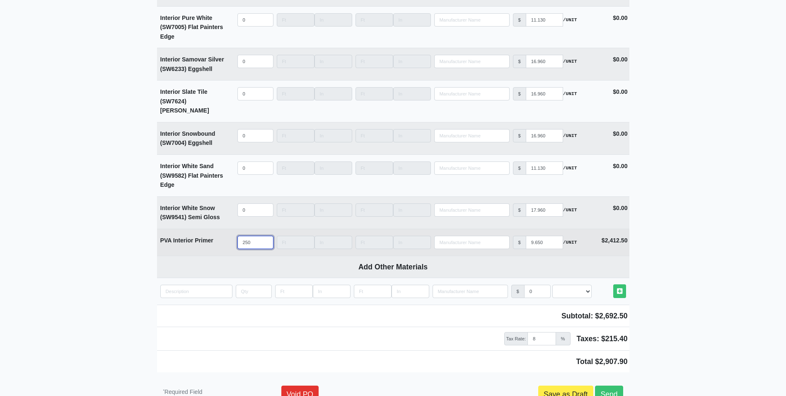
type input "1"
select select
type input "10"
select select
type input "100"
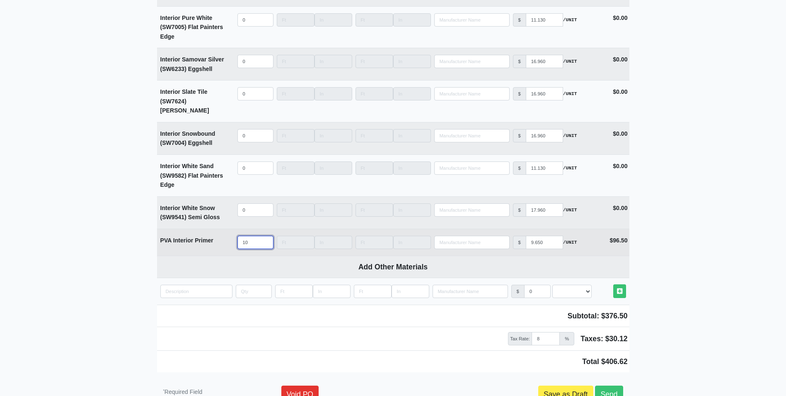
select select
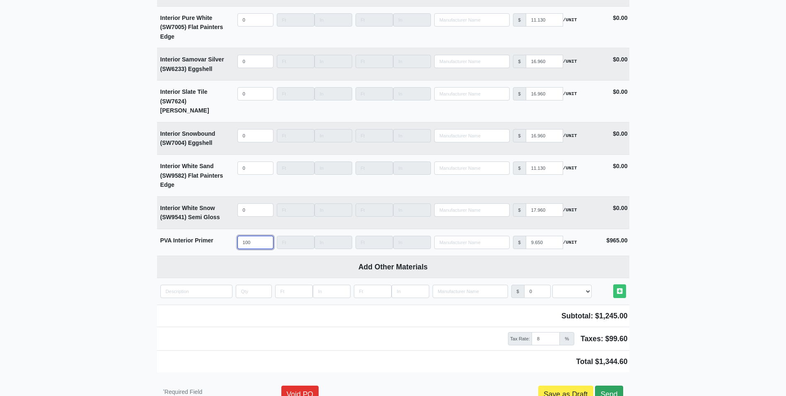
type input "100"
click at [608, 385] on link "Send" at bounding box center [609, 393] width 28 height 17
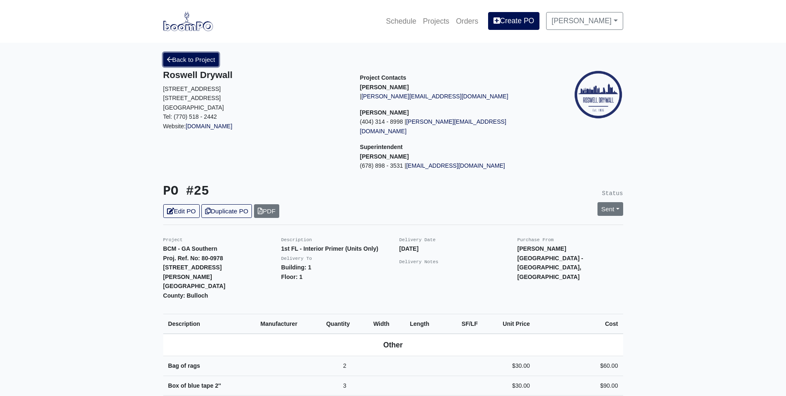
click at [181, 63] on link "Back to Project" at bounding box center [191, 60] width 56 height 14
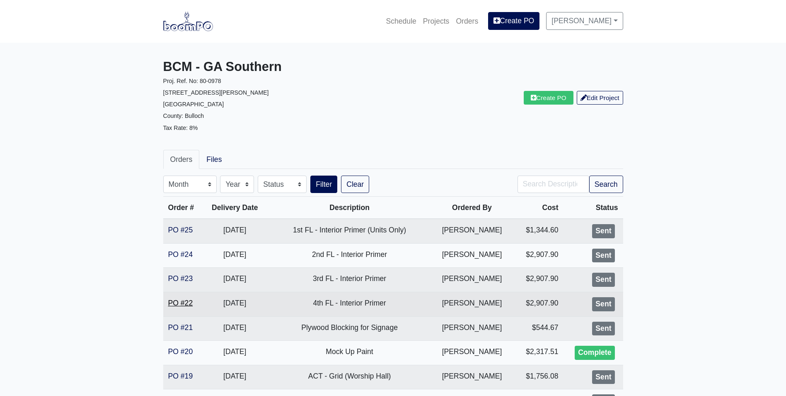
click at [179, 301] on link "PO #22" at bounding box center [180, 303] width 25 height 8
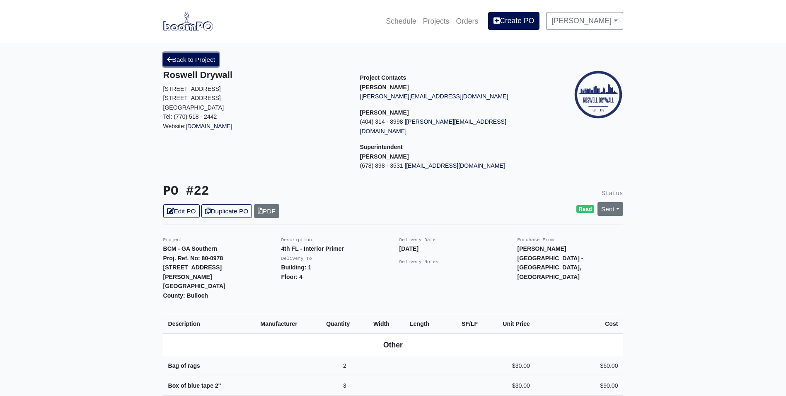
click at [203, 55] on link "Back to Project" at bounding box center [191, 60] width 56 height 14
